Goal: Task Accomplishment & Management: Use online tool/utility

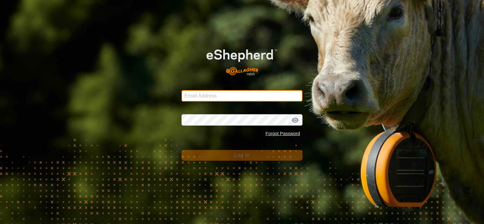
type input "[PERSON_NAME][EMAIL_ADDRESS][DOMAIN_NAME]"
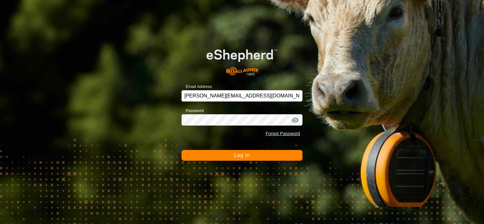
click at [248, 154] on span "Log In" at bounding box center [242, 155] width 16 height 5
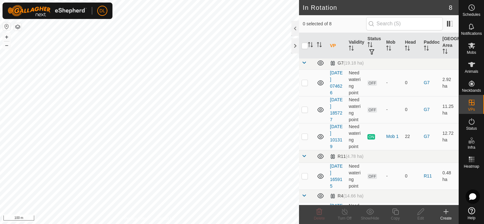
scroll to position [94, 0]
click at [306, 137] on p-checkbox at bounding box center [304, 137] width 6 height 5
checkbox input "true"
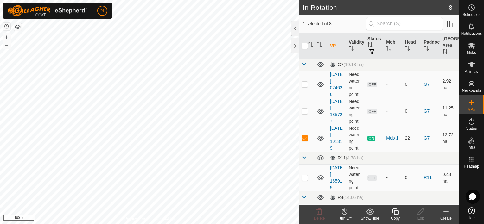
click at [395, 212] on icon at bounding box center [395, 212] width 8 height 8
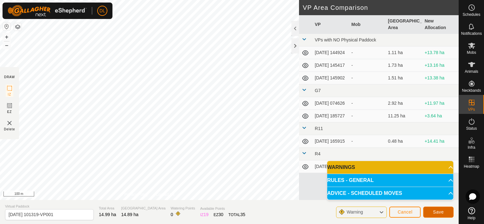
click at [441, 214] on span "Save" at bounding box center [438, 212] width 11 height 5
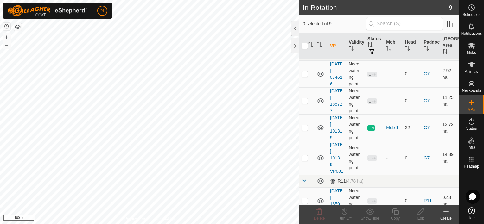
scroll to position [107, 0]
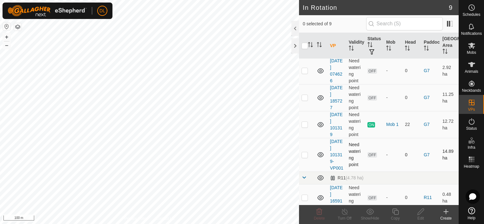
click at [304, 155] on p-checkbox at bounding box center [304, 154] width 6 height 5
checkbox input "true"
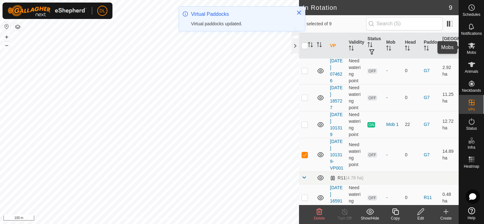
click at [474, 47] on icon at bounding box center [471, 46] width 7 height 6
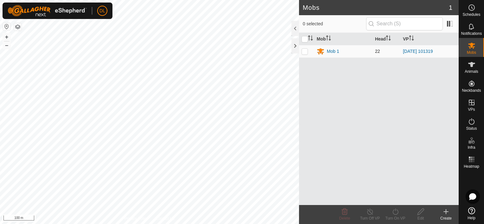
click at [304, 53] on p-checkbox at bounding box center [304, 51] width 6 height 5
checkbox input "true"
click at [396, 210] on icon at bounding box center [395, 212] width 8 height 8
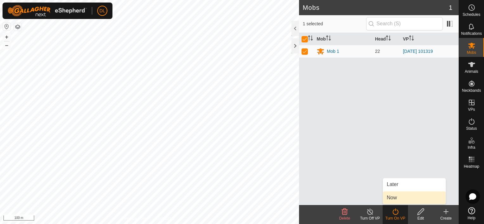
click at [394, 199] on link "Now" at bounding box center [414, 197] width 63 height 13
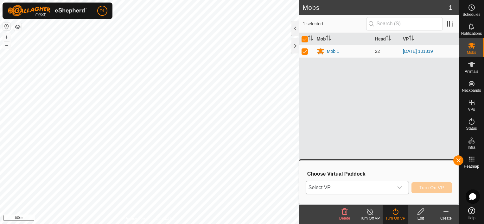
click at [401, 187] on icon "dropdown trigger" at bounding box center [399, 187] width 5 height 5
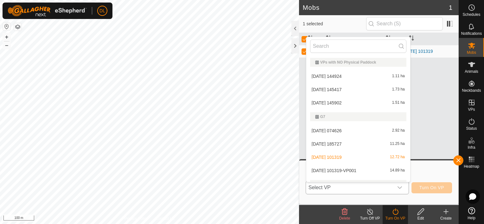
click at [352, 171] on li "[DATE] 101319-VP001 14.89 ha" at bounding box center [358, 170] width 104 height 13
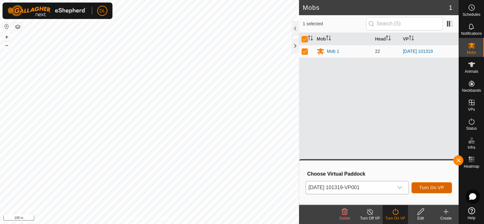
click at [435, 188] on span "Turn On VP" at bounding box center [431, 187] width 25 height 5
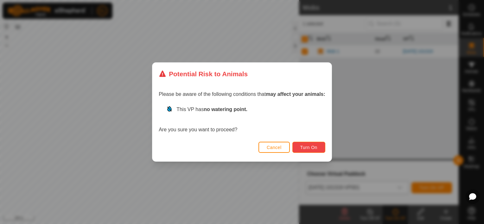
click at [310, 149] on span "Turn On" at bounding box center [308, 147] width 17 height 5
